Goal: Contribute content

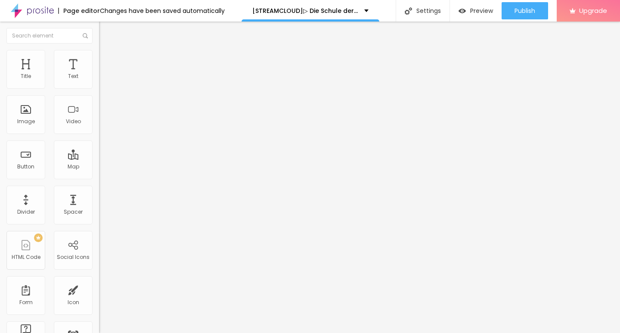
click at [99, 74] on span "Add image" at bounding box center [116, 70] width 35 height 7
click at [99, 176] on input "https://" at bounding box center [150, 172] width 103 height 9
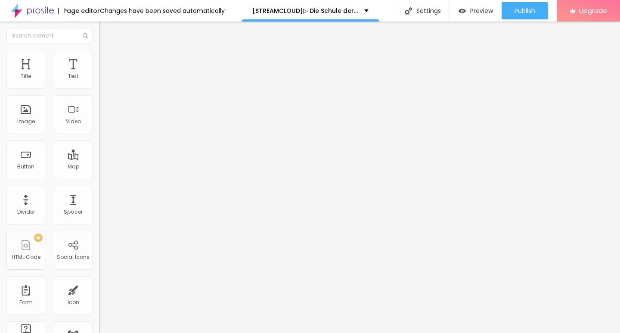
click at [99, 176] on input "https://" at bounding box center [150, 172] width 103 height 9
paste input "[DOMAIN_NAME]/de/movie/1280525/school-of-magical-animals-4-alboo"
type input "[URL][DOMAIN_NAME]"
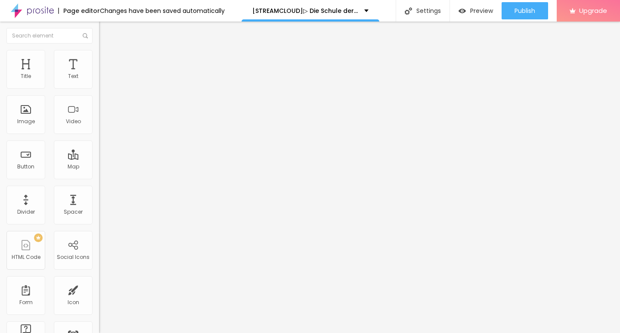
click at [99, 81] on input "Click me" at bounding box center [150, 76] width 103 height 9
paste input "KLICKEN SIE HIER ▶️ Die Schule der magischen Tiere 4 2025 [Kostenlos]"
type input "KLICKEN SIE HIER ▶️ Die Schule der magischen Tiere 4 2025 [Kostenlos]"
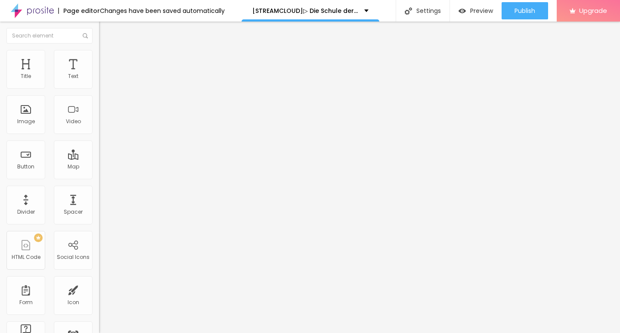
click at [99, 177] on input "https://" at bounding box center [150, 173] width 103 height 9
paste input "[DOMAIN_NAME]/de/movie/1280525/school-of-magical-animals-4-alboo"
type input "[URL][DOMAIN_NAME]"
click at [99, 81] on input "KLICKEN SIE HIER ▶️ Die Schule der magischen Tiere 4 2025 [Kostenlos]" at bounding box center [150, 76] width 103 height 9
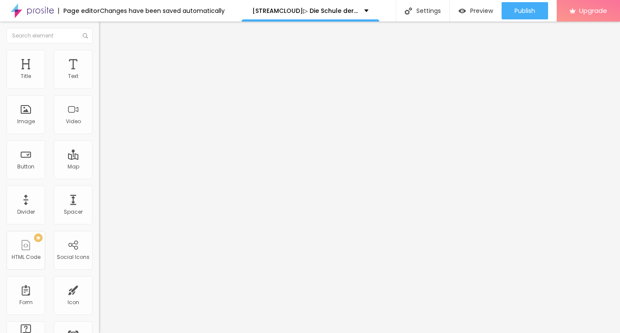
scroll to position [0, 0]
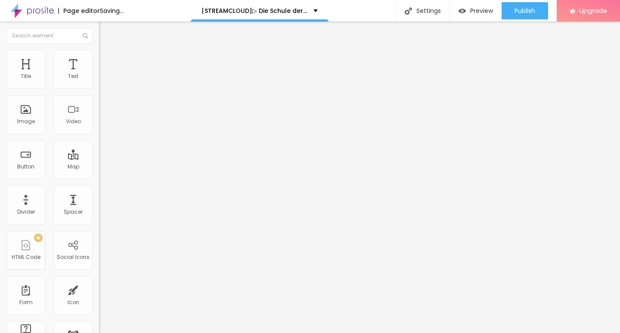
click at [99, 103] on img at bounding box center [102, 100] width 6 height 6
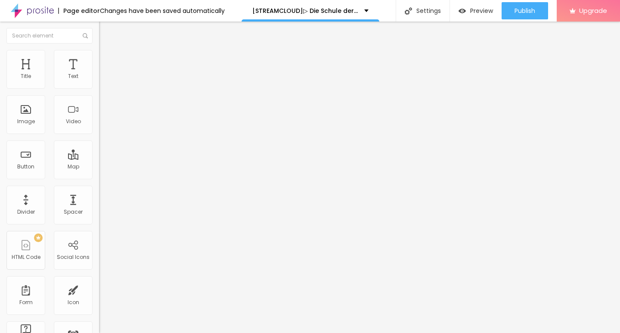
click at [105, 29] on img "button" at bounding box center [108, 31] width 7 height 7
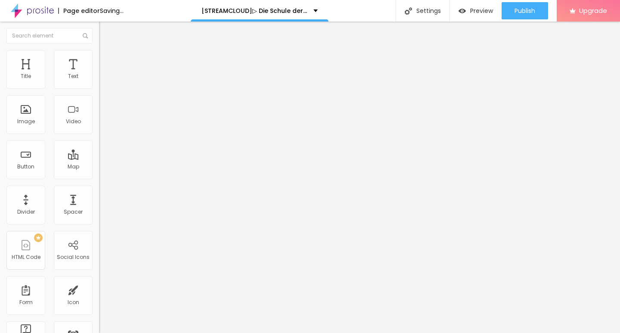
click at [99, 81] on input "Click me" at bounding box center [150, 76] width 103 height 9
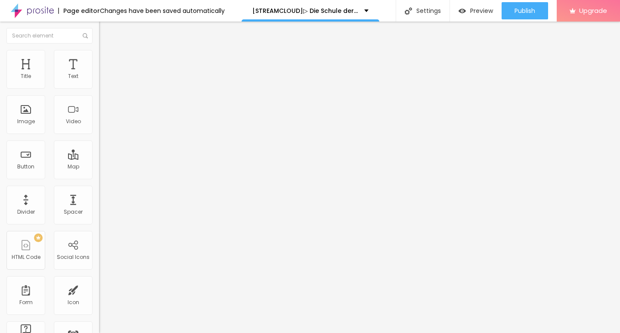
click at [99, 81] on input "Click me" at bounding box center [150, 76] width 103 height 9
paste input "KLICKEN SIE HIER ▶️ Die Schule der magischen Tiere 4 2025 Deutsch [1080p]"
type input "KLICKEN SIE HIER ▶️ Die Schule der magischen Tiere 4 2025 Deutsch [1080p]"
click at [99, 103] on img at bounding box center [102, 100] width 6 height 6
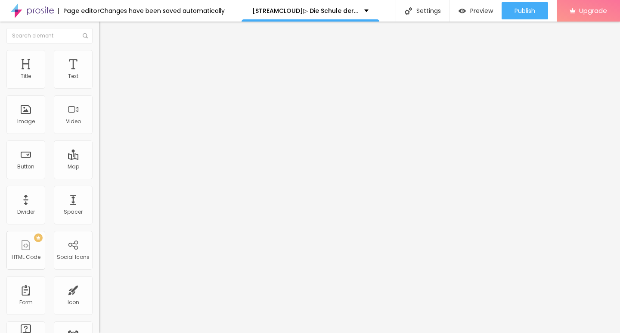
scroll to position [0, 0]
click at [99, 177] on input "https://" at bounding box center [150, 173] width 103 height 9
click at [99, 176] on input "https://" at bounding box center [150, 173] width 103 height 9
paste input "[DOMAIN_NAME]/de/movie/1280525/school-of-magical-animals-4-alboo"
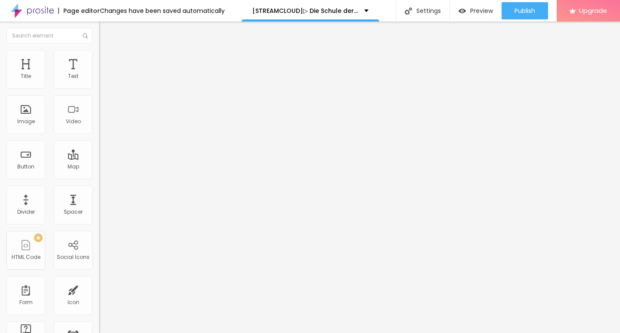
type input "[URL][DOMAIN_NAME]"
click at [99, 28] on button "Edit Button" at bounding box center [148, 32] width 99 height 20
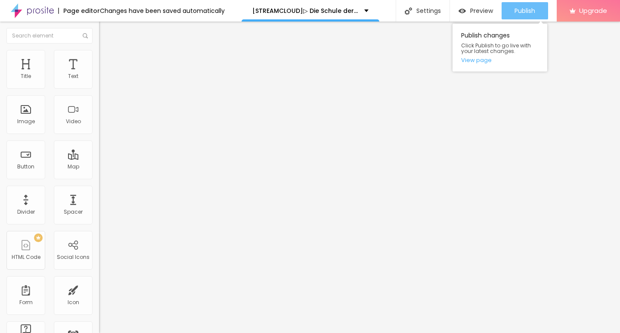
click at [533, 13] on span "Publish" at bounding box center [524, 10] width 21 height 7
click at [475, 63] on link "View page" at bounding box center [499, 60] width 77 height 6
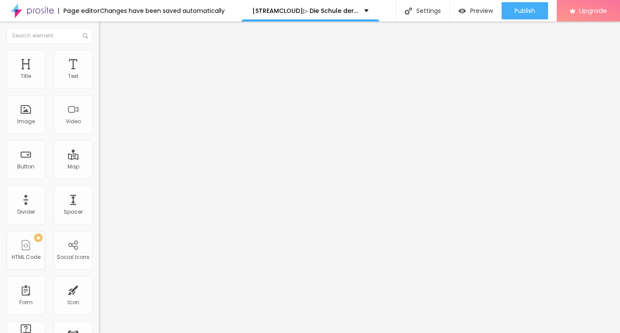
click at [39, 9] on img at bounding box center [32, 11] width 43 height 22
